Goal: Information Seeking & Learning: Learn about a topic

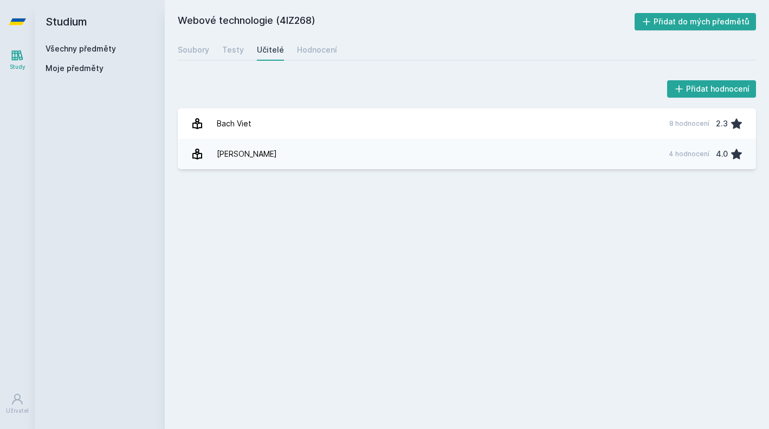
click at [210, 53] on div "Soubory Testy Učitelé Hodnocení" at bounding box center [467, 50] width 578 height 22
click at [199, 53] on div "Soubory" at bounding box center [193, 49] width 31 height 11
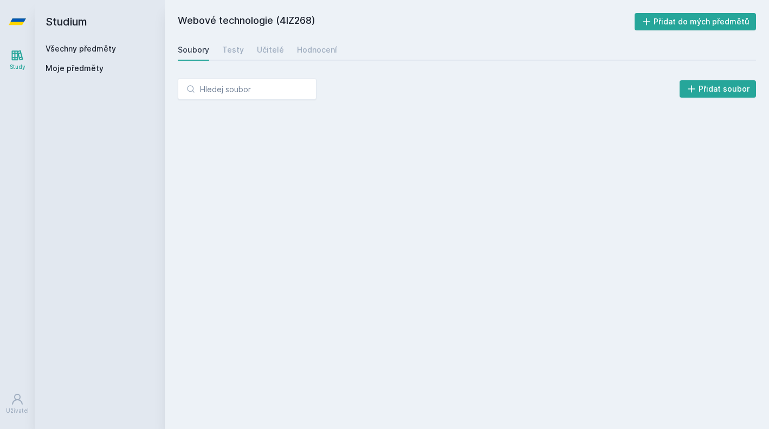
click at [105, 51] on link "Všechny předměty" at bounding box center [81, 48] width 70 height 9
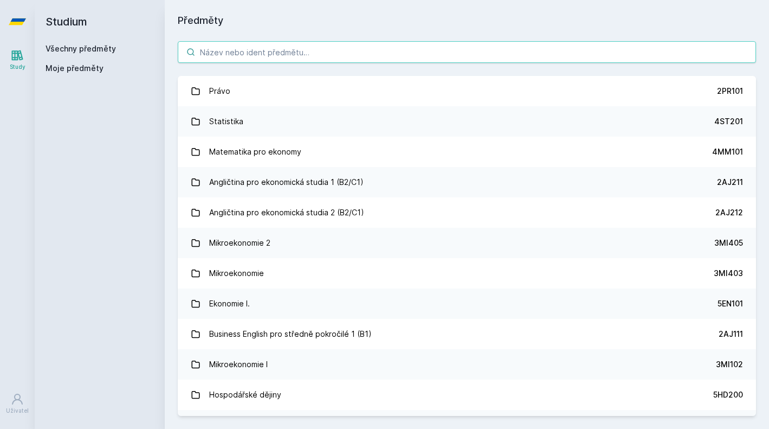
click at [253, 57] on input "search" at bounding box center [467, 52] width 578 height 22
paste input "[PERSON_NAME], Ph.D."
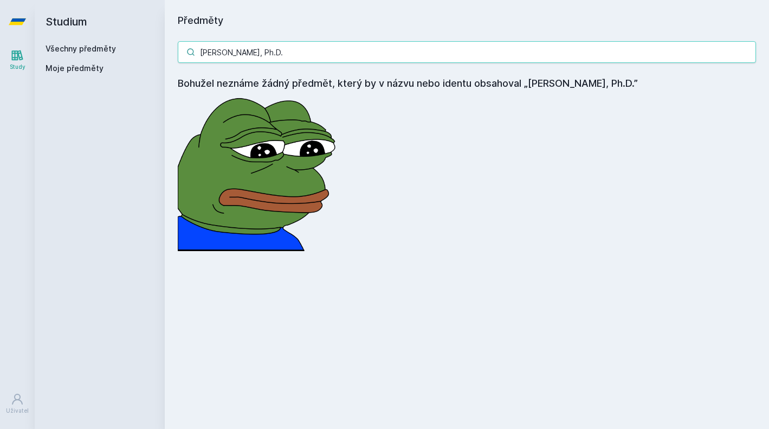
click at [290, 57] on input "[PERSON_NAME], Ph.D." at bounding box center [467, 52] width 578 height 22
paste input "4IZ566"
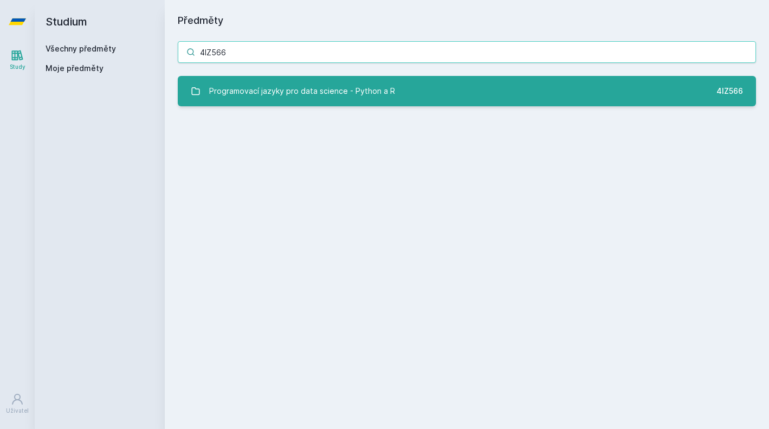
type input "4IZ566"
click at [308, 95] on div "Programovací jazyky pro data science - Python a R" at bounding box center [302, 91] width 186 height 22
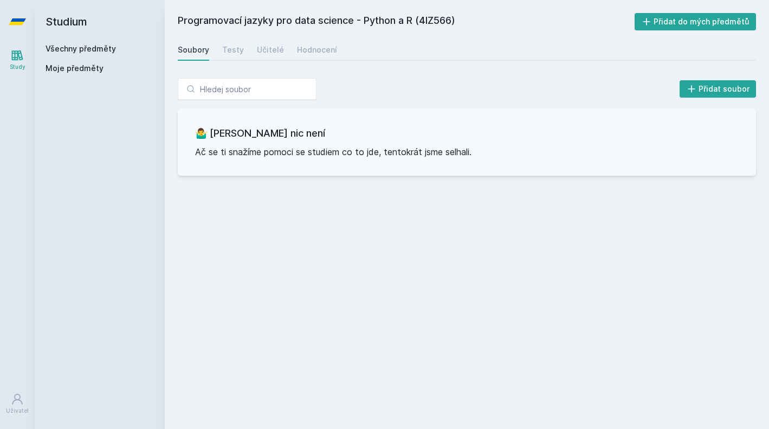
click at [237, 61] on div "Programovací jazyky pro data science - Python a R (4IZ566) Přidat do mých předm…" at bounding box center [467, 214] width 578 height 403
click at [237, 48] on div "Testy" at bounding box center [233, 49] width 22 height 11
click at [271, 51] on div "Učitelé" at bounding box center [270, 49] width 27 height 11
click at [302, 48] on div "Hodnocení" at bounding box center [317, 49] width 40 height 11
click at [77, 73] on span "Moje předměty" at bounding box center [75, 68] width 58 height 11
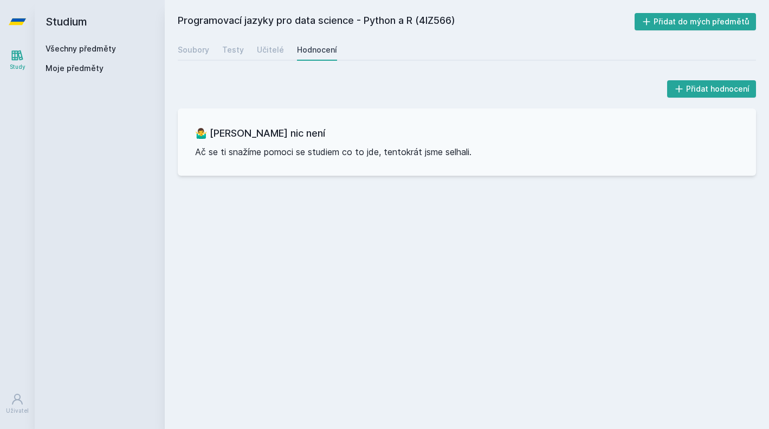
click at [76, 53] on div "Všechny předměty" at bounding box center [100, 48] width 108 height 11
click at [79, 49] on link "Všechny předměty" at bounding box center [81, 48] width 70 height 9
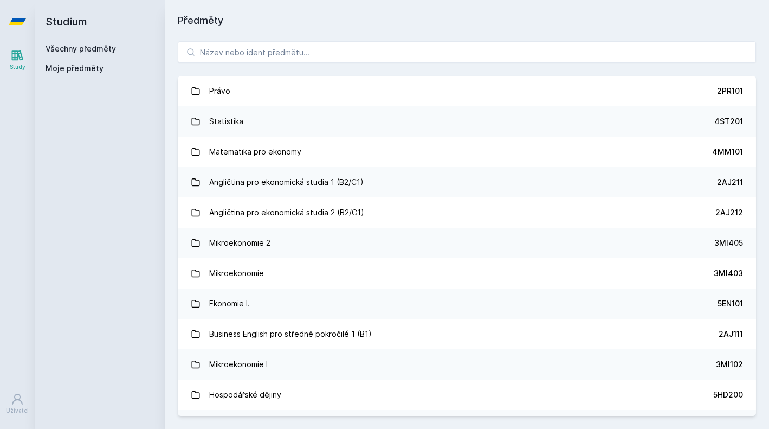
click at [74, 58] on div "Všechny předměty Moje předměty" at bounding box center [100, 60] width 108 height 35
click at [218, 57] on input "search" at bounding box center [467, 52] width 578 height 22
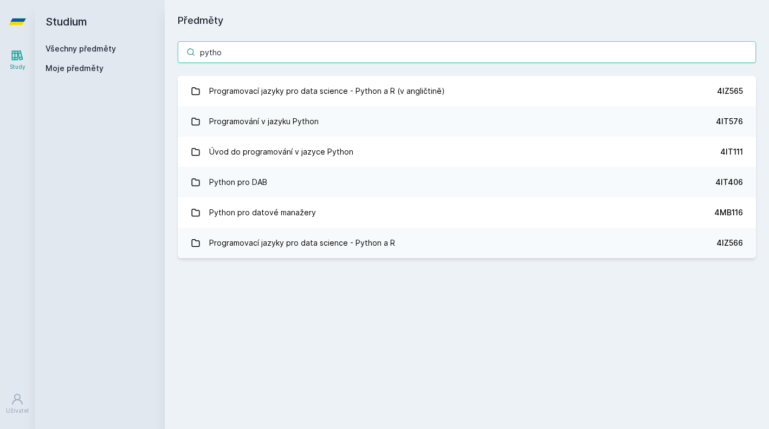
type input "python"
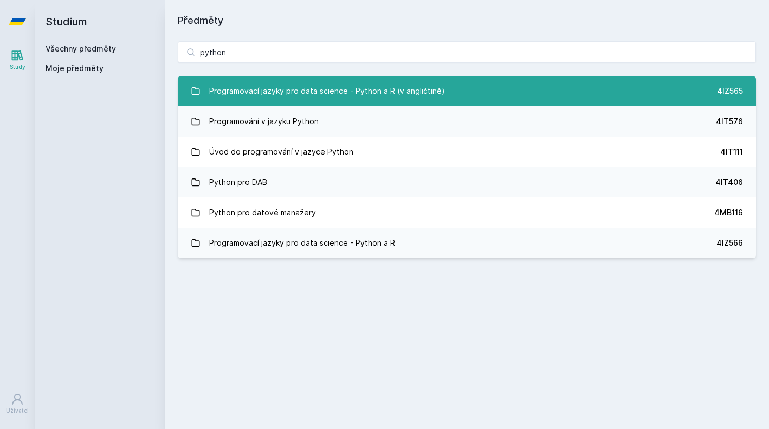
click at [357, 93] on div "Programovací jazyky pro data science - Python a R (v angličtině)" at bounding box center [327, 91] width 236 height 22
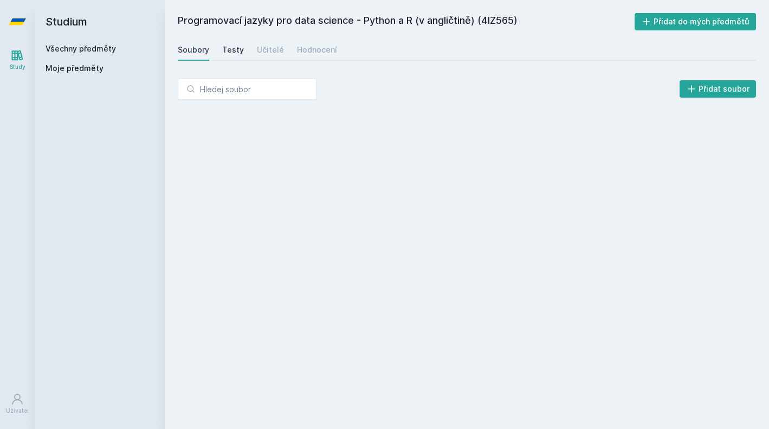
click at [233, 51] on div "Testy" at bounding box center [233, 49] width 22 height 11
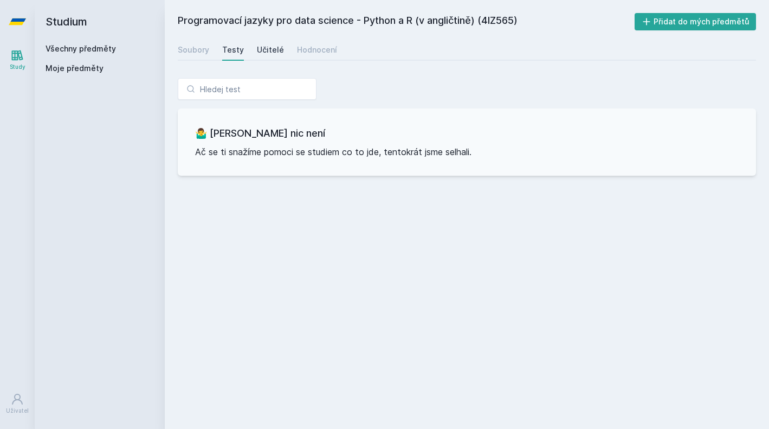
click at [265, 47] on div "Učitelé" at bounding box center [270, 49] width 27 height 11
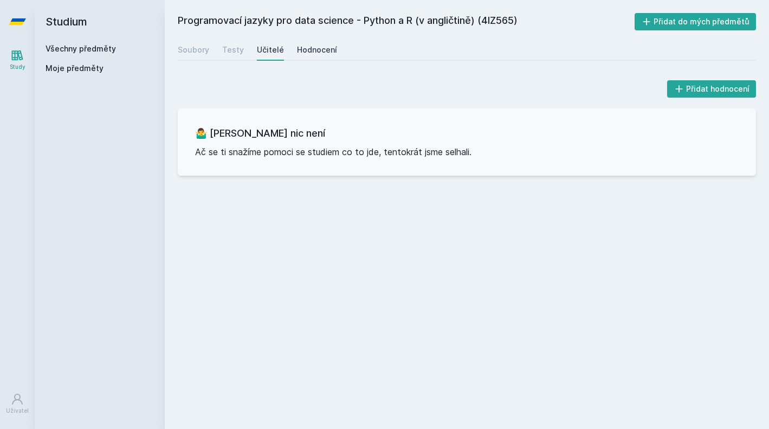
click at [316, 49] on div "Hodnocení" at bounding box center [317, 49] width 40 height 11
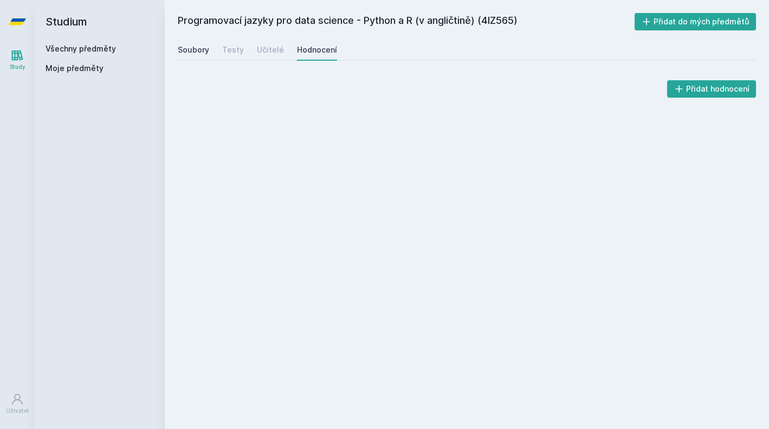
click at [198, 49] on div "Soubory" at bounding box center [193, 49] width 31 height 11
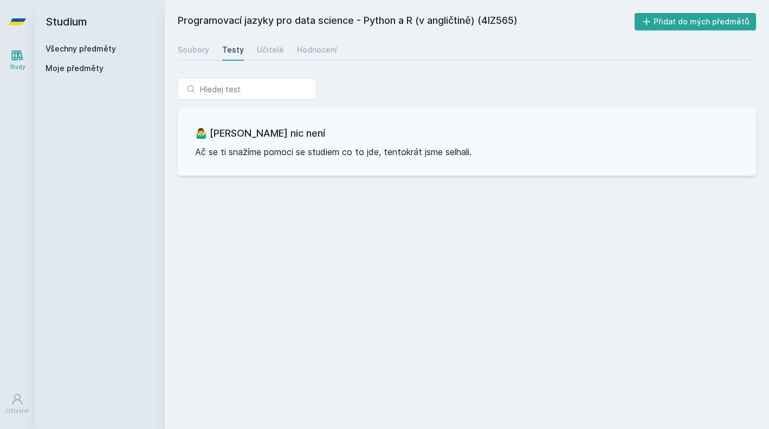
click at [99, 54] on div "Všechny předměty" at bounding box center [100, 48] width 108 height 11
click at [94, 46] on link "Všechny předměty" at bounding box center [81, 48] width 70 height 9
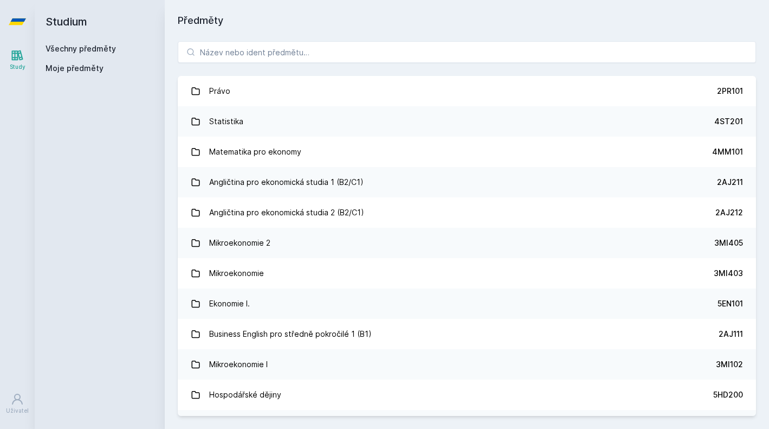
click at [212, 40] on div "Právo 2PR101 Statistika 4ST201 Matematika pro ekonomy 4MM101 Angličtina pro eko…" at bounding box center [467, 228] width 604 height 401
click at [213, 55] on input "search" at bounding box center [467, 52] width 578 height 22
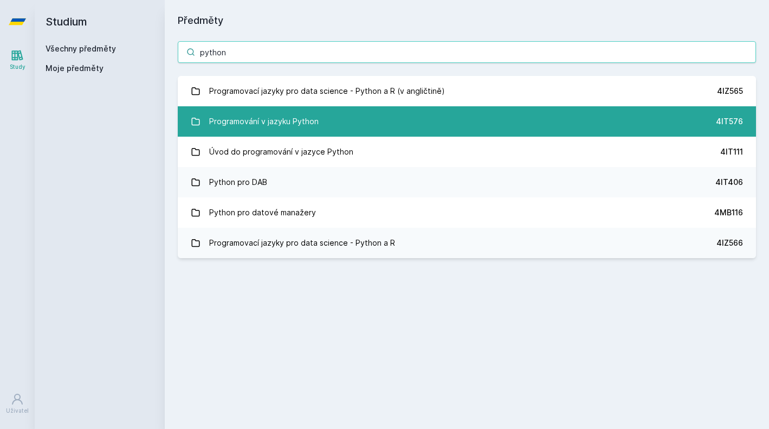
type input "python"
click at [299, 126] on div "Programování v jazyku Python" at bounding box center [264, 122] width 110 height 22
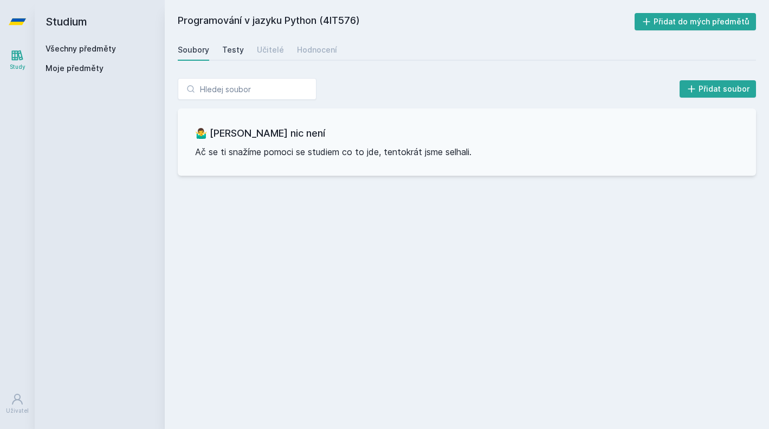
click at [233, 48] on div "Testy" at bounding box center [233, 49] width 22 height 11
click at [267, 52] on div "Učitelé" at bounding box center [270, 49] width 27 height 11
click at [310, 49] on div "Hodnocení" at bounding box center [317, 49] width 40 height 11
click at [71, 44] on link "Všechny předměty" at bounding box center [81, 48] width 70 height 9
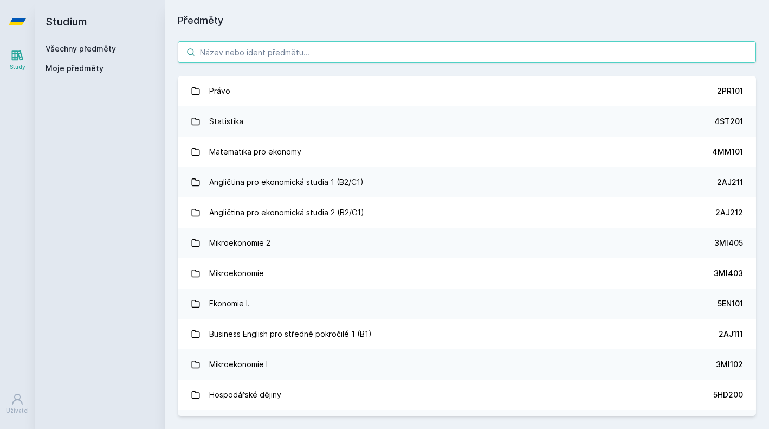
click at [220, 55] on input "search" at bounding box center [467, 52] width 578 height 22
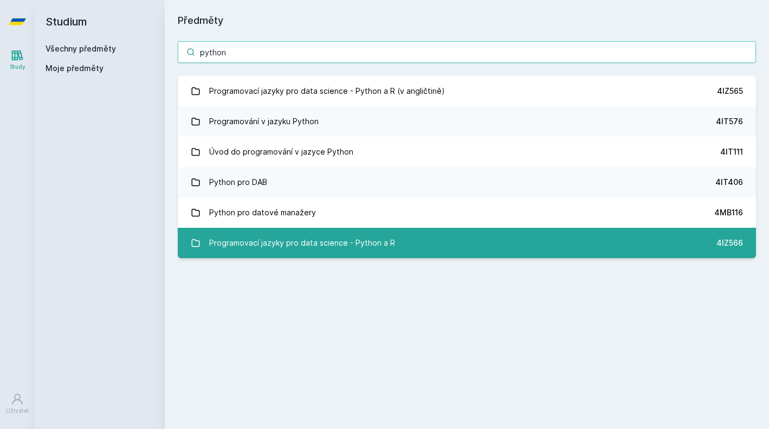
type input "python"
click at [358, 252] on div "Programovací jazyky pro data science - Python a R" at bounding box center [302, 243] width 186 height 22
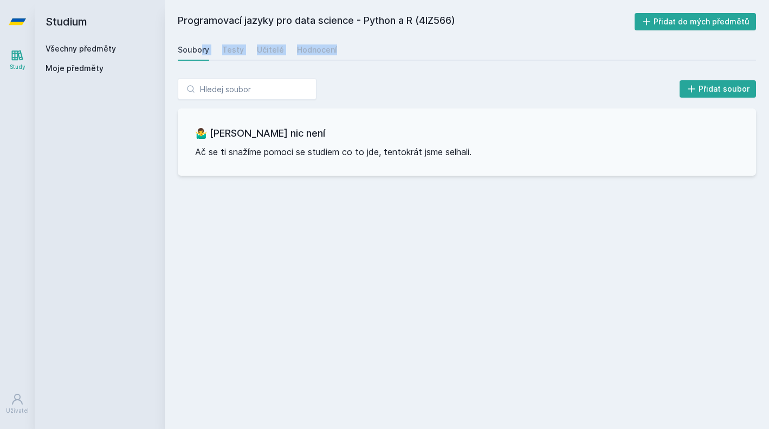
click at [259, 65] on div "Programovací jazyky pro data science - Python a R (4IZ566) Přidat do mých předm…" at bounding box center [467, 214] width 578 height 403
click at [270, 56] on link "Učitelé" at bounding box center [270, 50] width 27 height 22
click at [300, 53] on div "Hodnocení" at bounding box center [317, 49] width 40 height 11
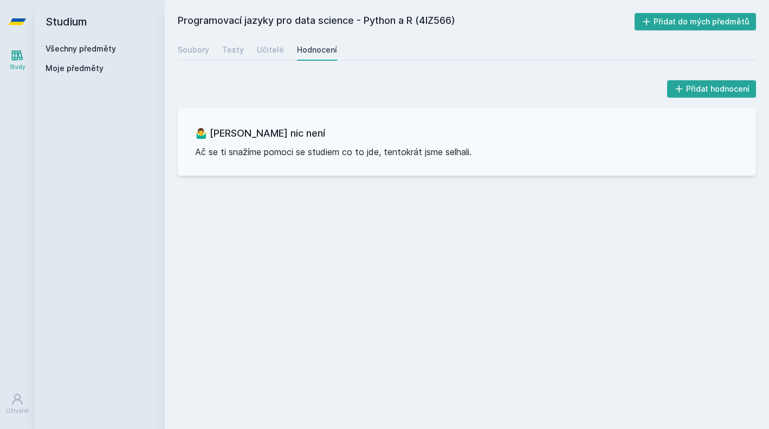
click at [344, 294] on div "Programovací jazyky pro data science - Python a R (4IZ566) Přidat do mých předm…" at bounding box center [467, 214] width 578 height 403
